Goal: Information Seeking & Learning: Compare options

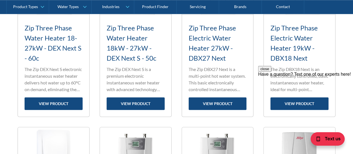
scroll to position [315, 0]
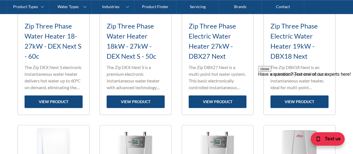
click at [352, 74] on div "close Have a question? Text one of our experts here!" at bounding box center [305, 99] width 95 height 67
click at [348, 74] on div "close Have a question? Text one of our experts here!" at bounding box center [305, 99] width 95 height 67
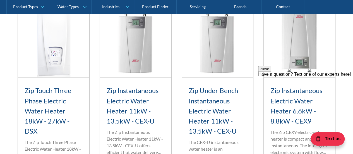
scroll to position [434, 0]
click at [18, 112] on div "Zip Touch Three Phase Electric Water Heater 18kW - 27kW - DSX Standard range fi…" at bounding box center [53, 133] width 71 height 112
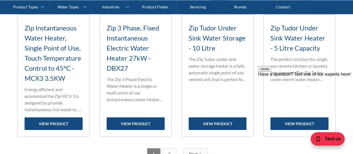
scroll to position [903, 0]
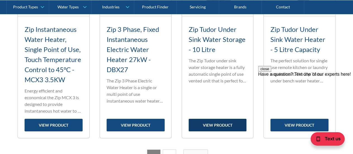
click at [219, 124] on link "view product" at bounding box center [218, 125] width 58 height 13
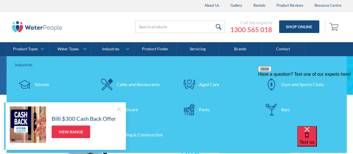
click at [110, 26] on div at bounding box center [65, 26] width 106 height 17
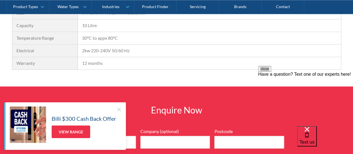
scroll to position [440, 0]
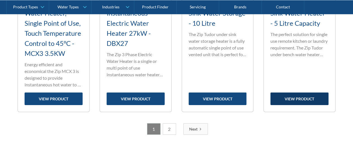
click at [304, 98] on link "view product" at bounding box center [299, 98] width 58 height 13
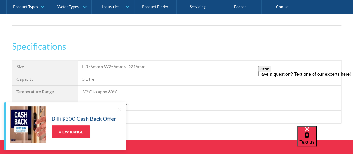
scroll to position [384, 0]
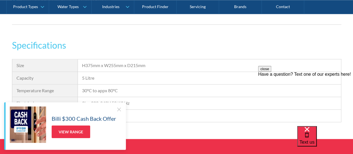
click at [119, 110] on div at bounding box center [119, 109] width 6 height 6
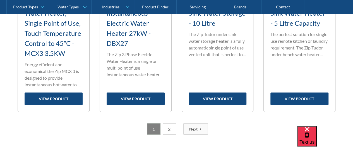
click at [194, 126] on div "Next" at bounding box center [193, 129] width 8 height 6
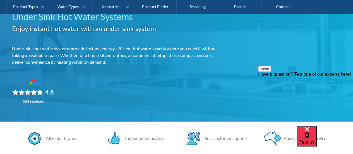
scroll to position [78, 0]
